Goal: Information Seeking & Learning: Understand process/instructions

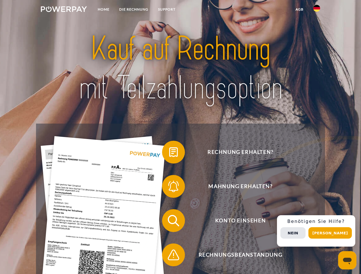
click at [64, 10] on img at bounding box center [64, 9] width 46 height 6
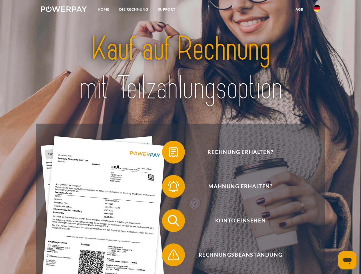
click at [317, 10] on img at bounding box center [316, 8] width 7 height 7
click at [299, 9] on link "agb" at bounding box center [300, 9] width 18 height 10
click at [169, 154] on span at bounding box center [165, 152] width 29 height 29
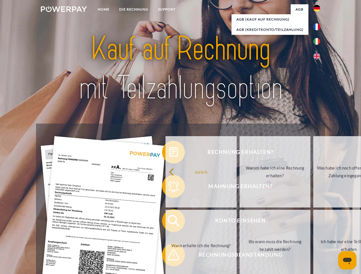
click at [169, 188] on div "zurück Warum habe ich eine Rechnung erhalten? Was habe ich noch offen, ist mein…" at bounding box center [275, 209] width 231 height 148
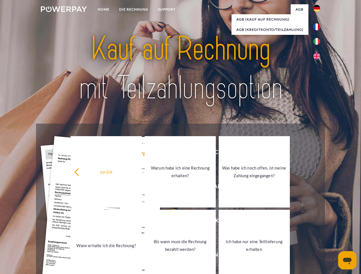
click at [169, 222] on link "Bis wann muss die Rechnung bezahlt werden?" at bounding box center [180, 245] width 71 height 71
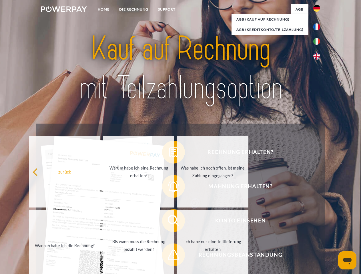
click at [169, 256] on span at bounding box center [165, 255] width 29 height 29
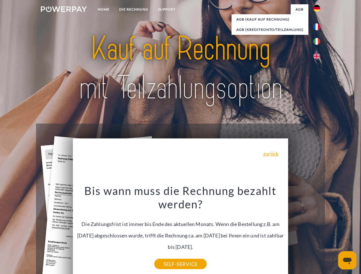
click at [318, 231] on div "Rechnung erhalten? Mahnung erhalten? Konto einsehen" at bounding box center [180, 238] width 289 height 229
click at [304, 232] on span "Konto einsehen" at bounding box center [240, 221] width 140 height 23
click at [332, 233] on header "Home DIE RECHNUNG SUPPORT" at bounding box center [180, 197] width 361 height 395
